Goal: Task Accomplishment & Management: Manage account settings

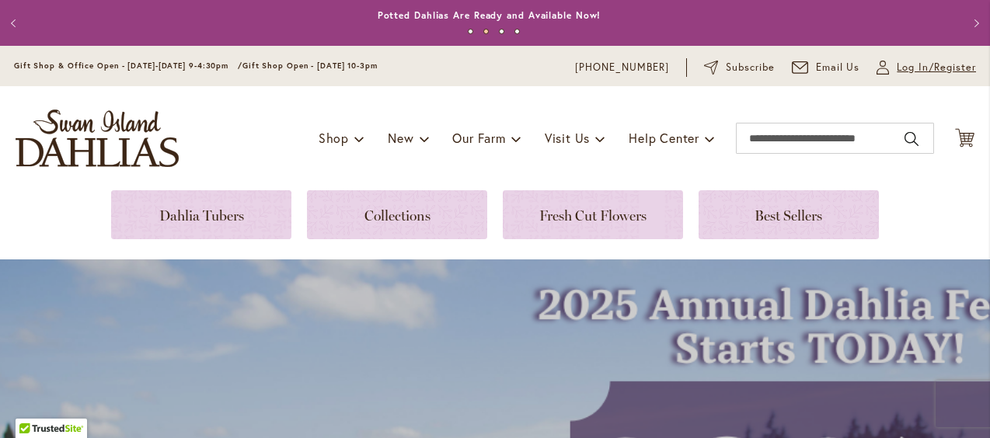
click at [899, 65] on span "Log In/Register" at bounding box center [936, 68] width 79 height 16
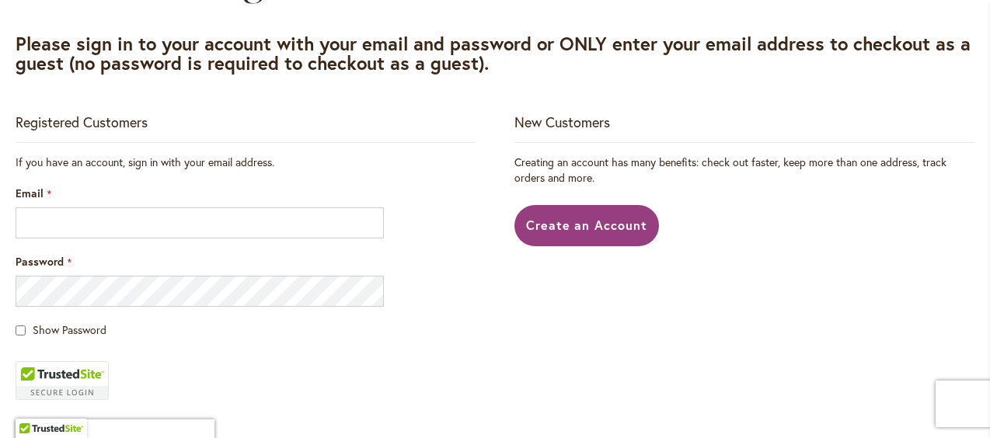
scroll to position [389, 0]
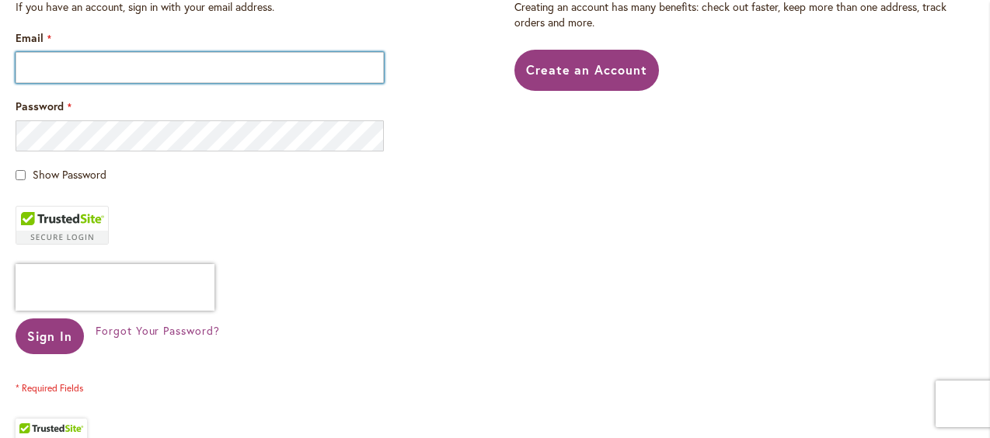
click at [44, 58] on input "Email" at bounding box center [200, 67] width 369 height 31
type input "**********"
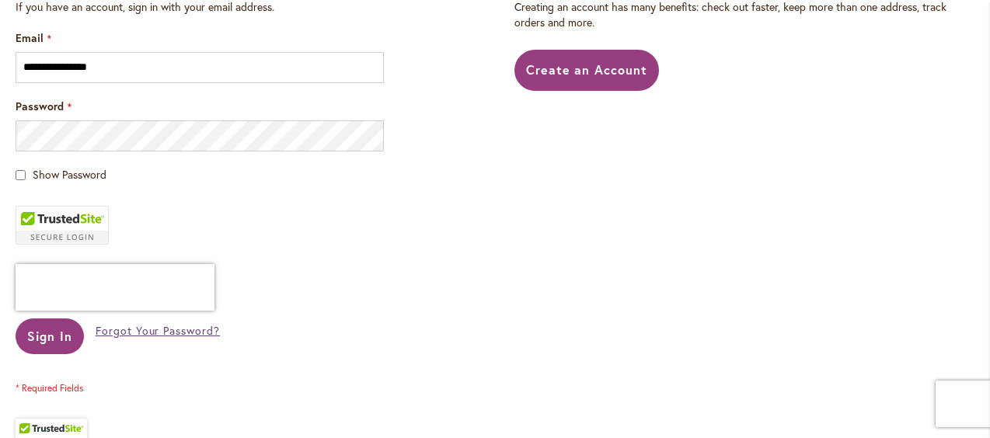
click at [141, 330] on span "Forgot Your Password?" at bounding box center [158, 330] width 124 height 15
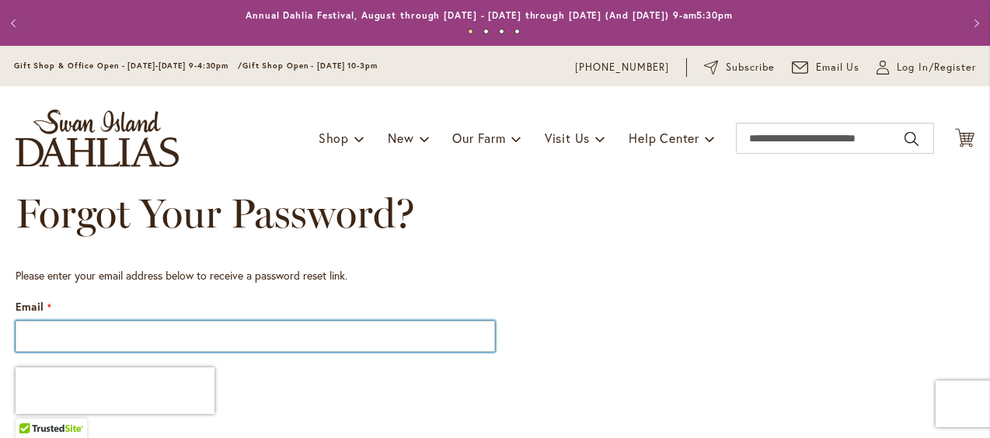
click at [27, 332] on input "Email" at bounding box center [256, 336] width 480 height 31
type input "**********"
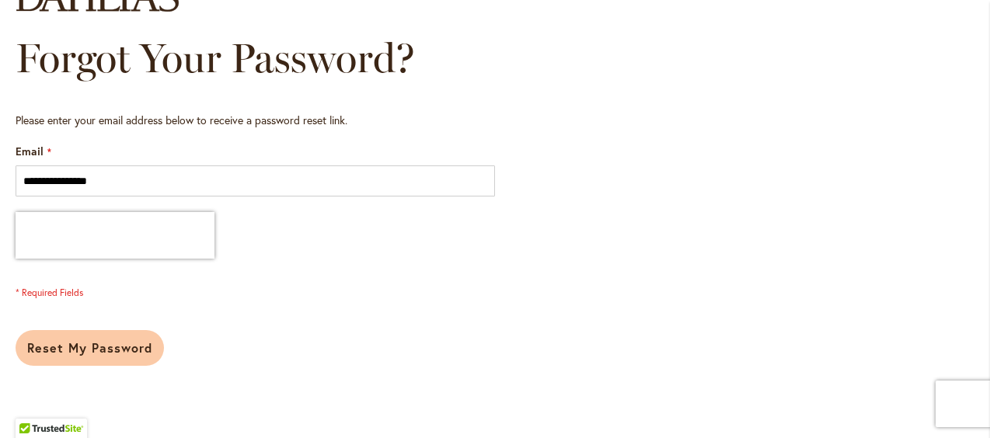
click at [108, 344] on span "Reset My Password" at bounding box center [89, 348] width 125 height 16
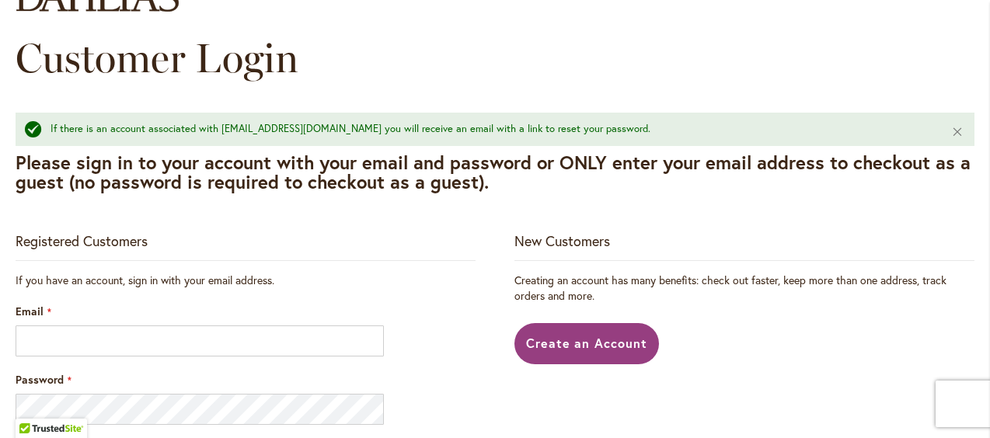
scroll to position [233, 0]
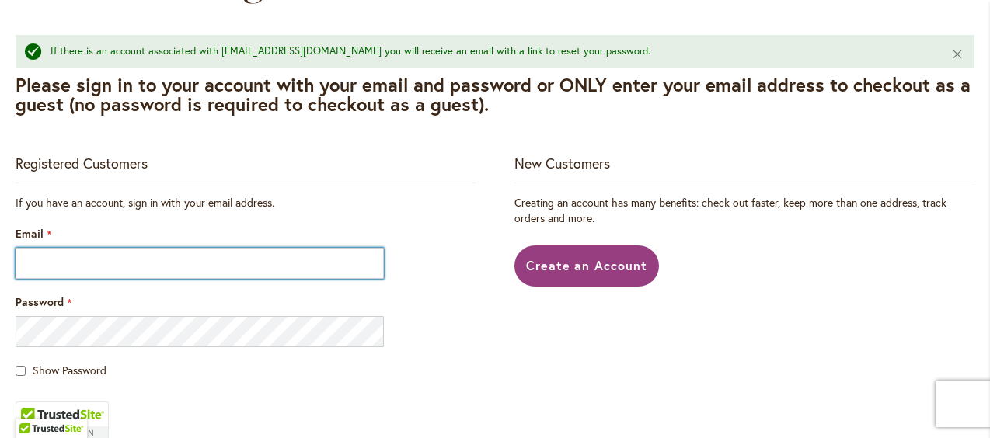
click at [72, 266] on input "Email" at bounding box center [200, 263] width 369 height 31
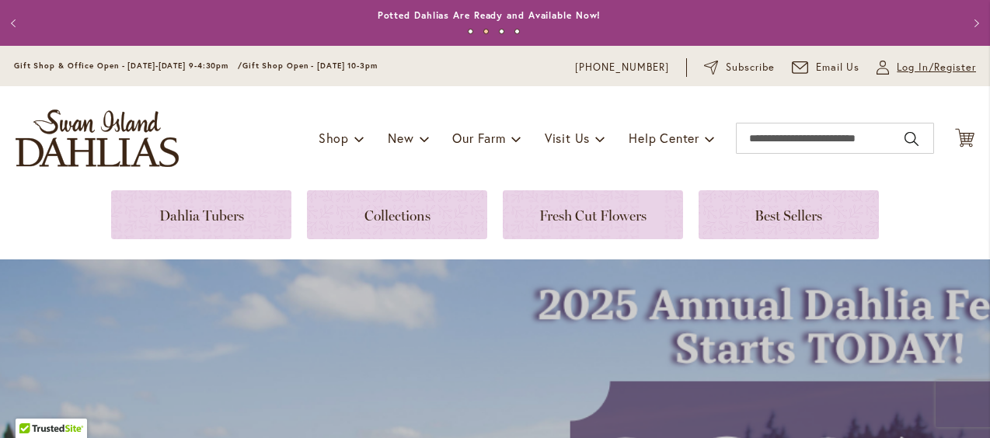
click at [925, 61] on span "Log In/Register" at bounding box center [936, 68] width 79 height 16
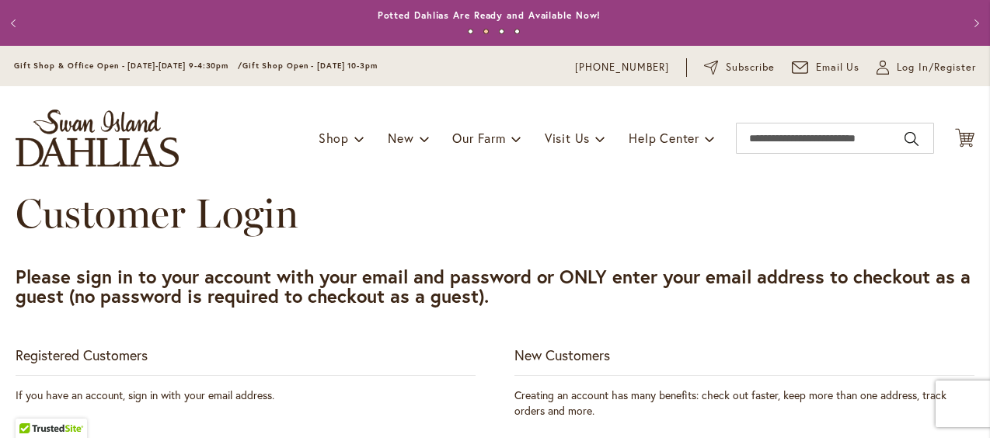
scroll to position [155, 0]
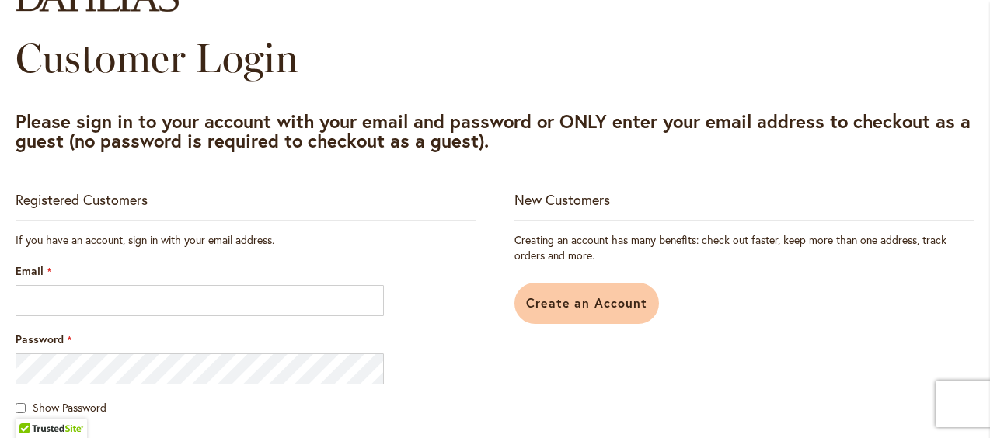
click at [617, 302] on span "Create an Account" at bounding box center [587, 303] width 122 height 16
